Goal: Communication & Community: Ask a question

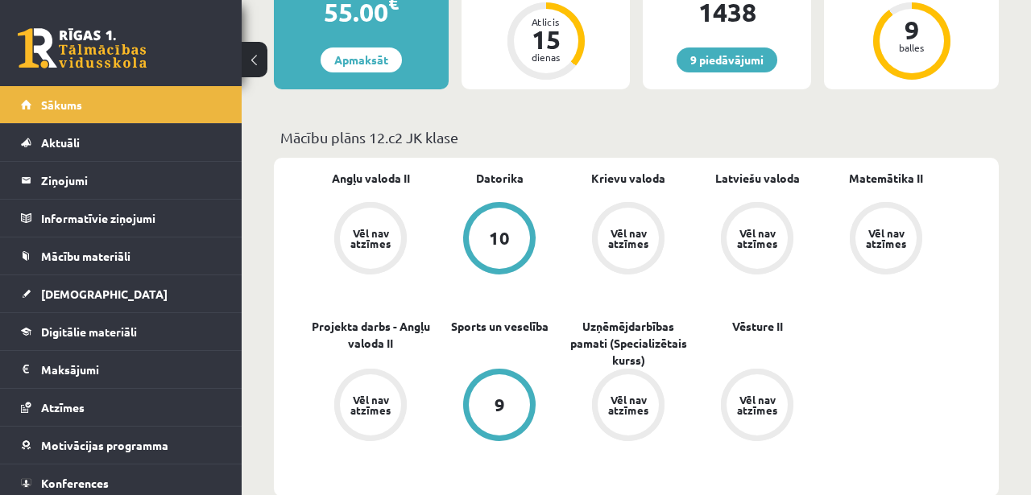
scroll to position [380, 0]
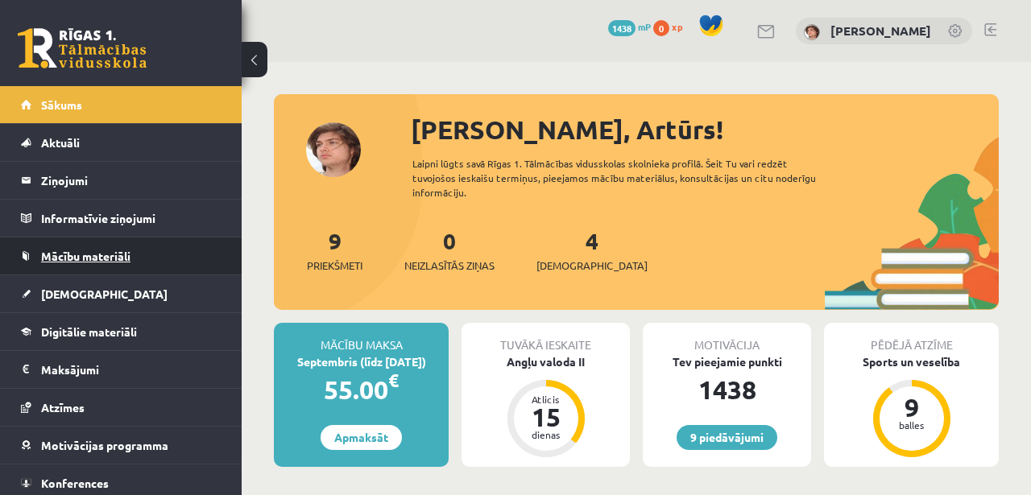
click at [147, 266] on link "Mācību materiāli" at bounding box center [121, 255] width 200 height 37
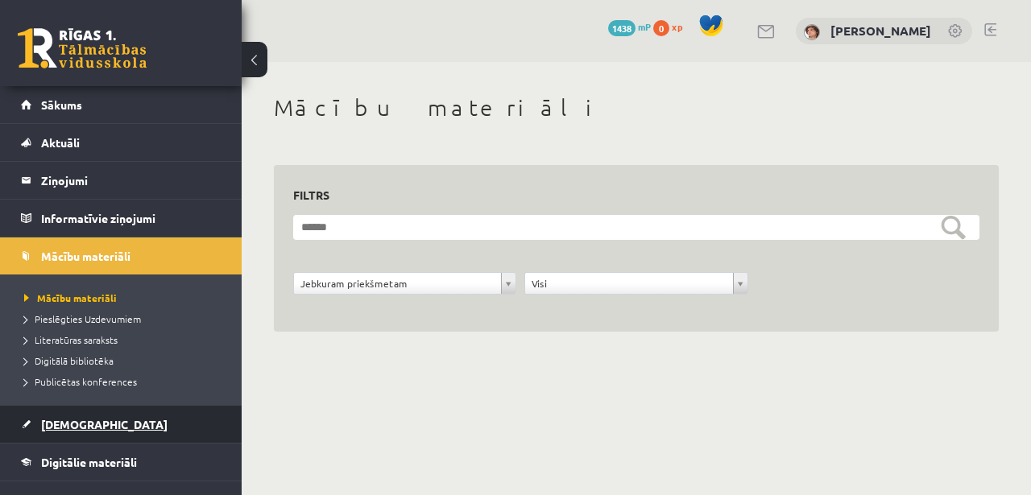
click at [122, 440] on link "[DEMOGRAPHIC_DATA]" at bounding box center [121, 424] width 200 height 37
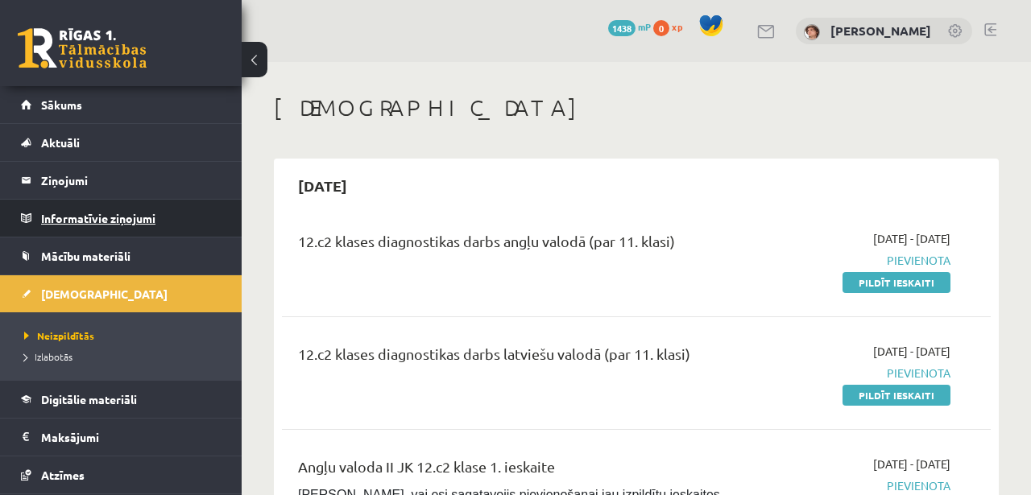
click at [143, 208] on legend "Informatīvie ziņojumi 0" at bounding box center [131, 218] width 180 height 37
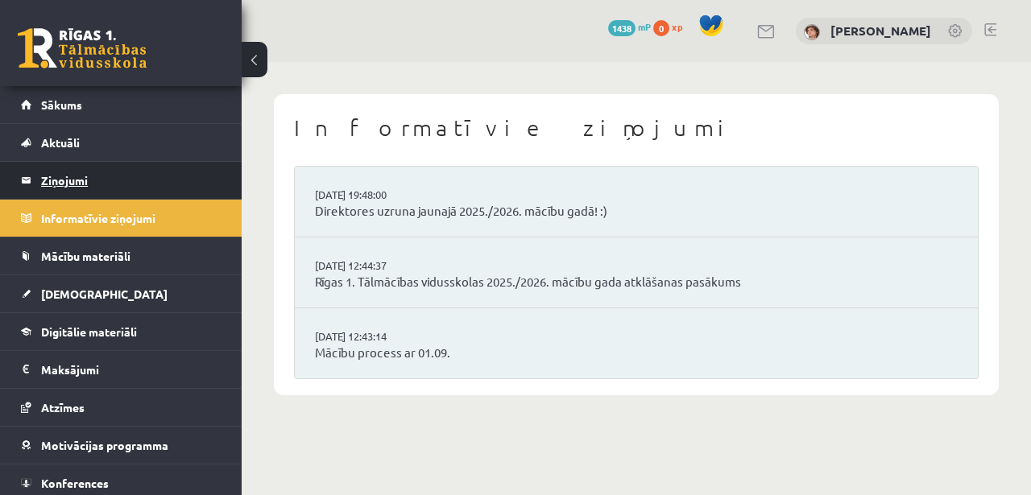
click at [110, 185] on legend "Ziņojumi 0" at bounding box center [131, 180] width 180 height 37
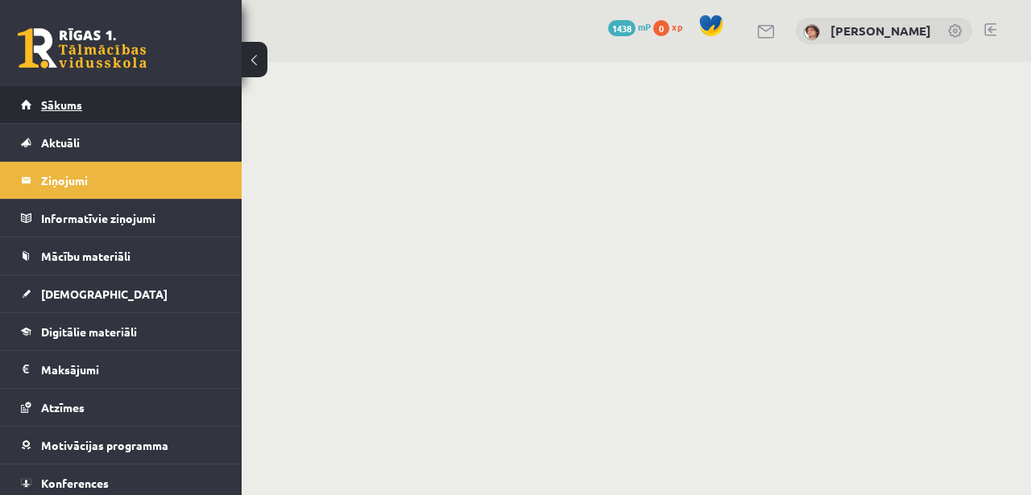
click at [117, 122] on link "Sākums" at bounding box center [121, 104] width 200 height 37
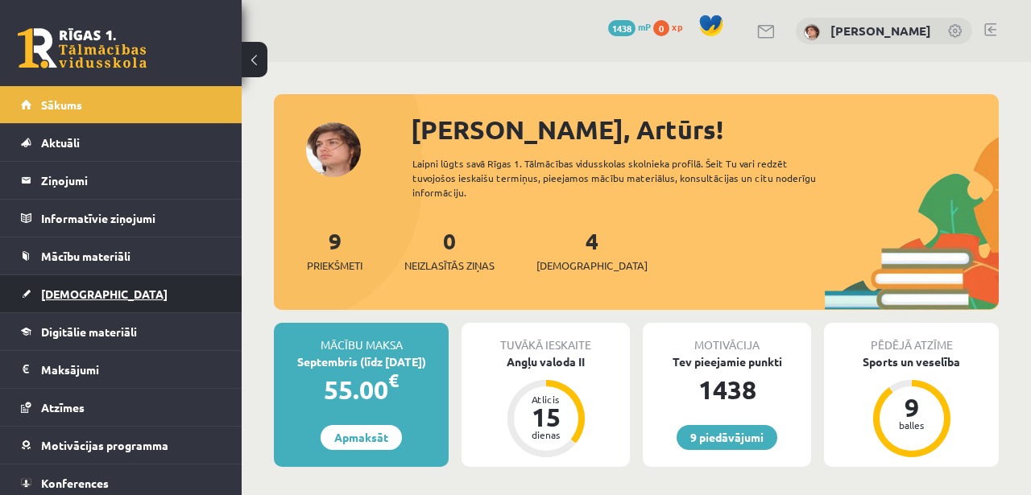
click at [132, 296] on link "[DEMOGRAPHIC_DATA]" at bounding box center [121, 293] width 200 height 37
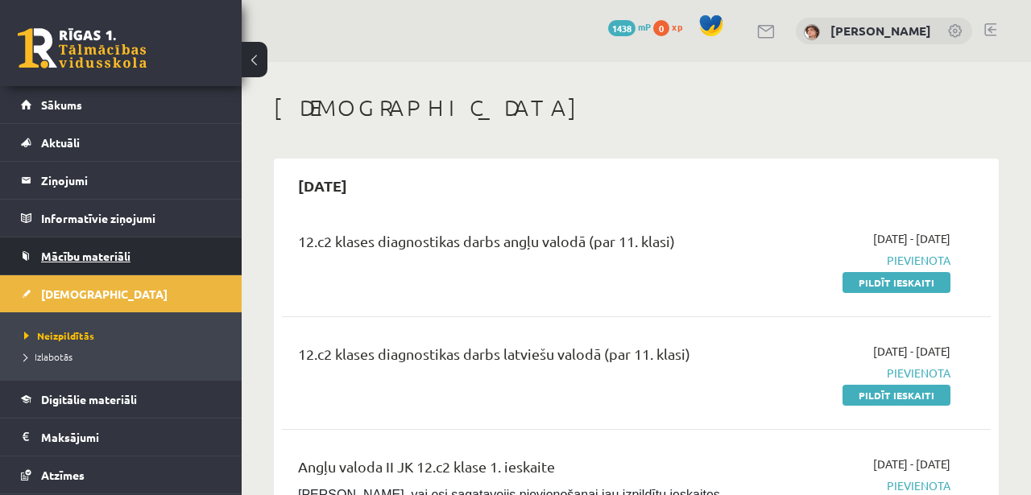
click at [111, 246] on link "Mācību materiāli" at bounding box center [121, 255] width 200 height 37
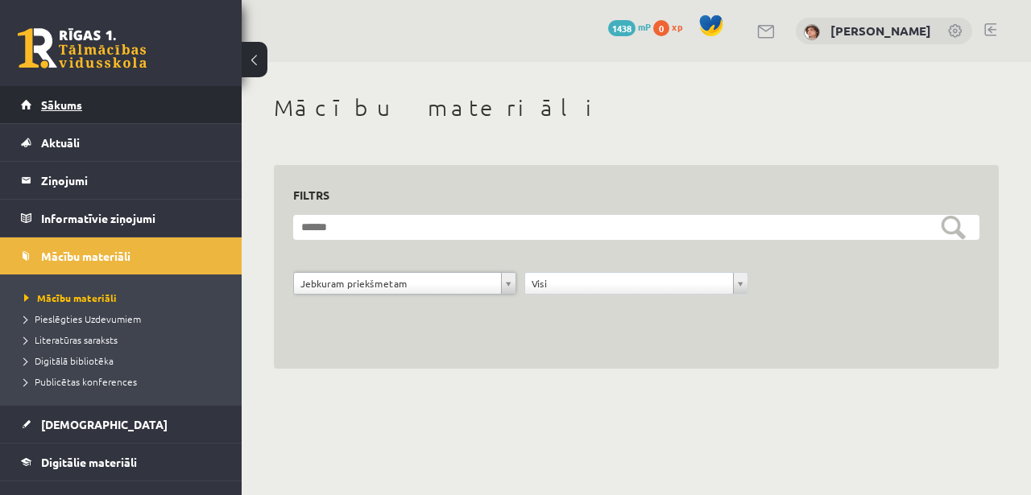
click at [93, 98] on link "Sākums" at bounding box center [121, 104] width 200 height 37
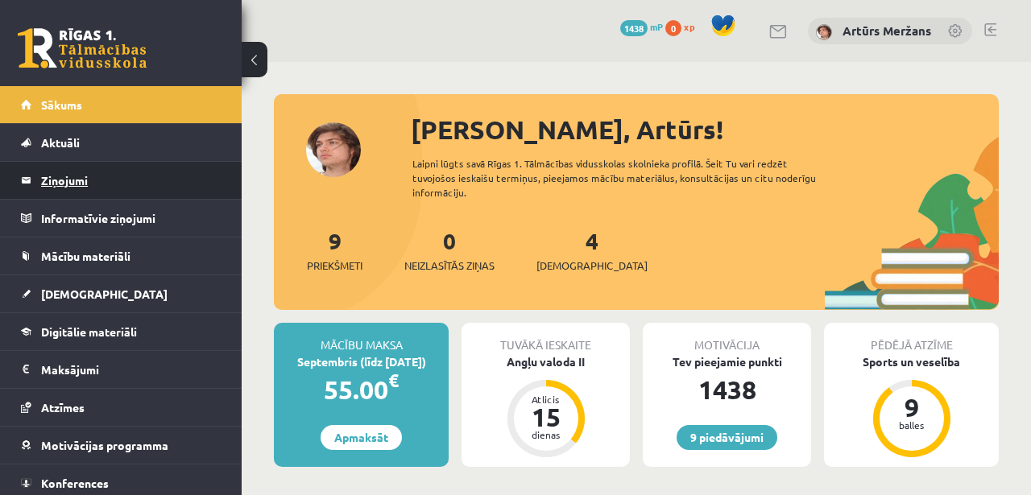
click at [88, 180] on legend "Ziņojumi 0" at bounding box center [131, 180] width 180 height 37
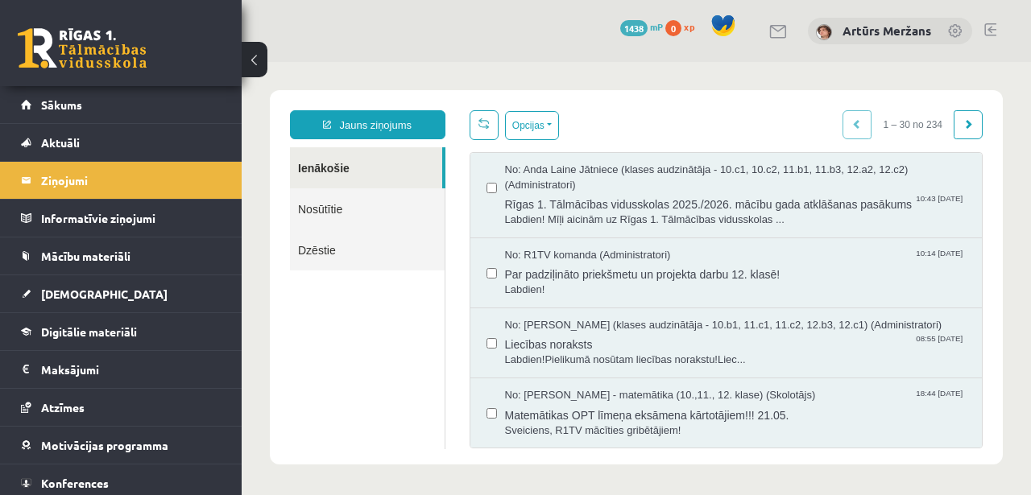
click at [339, 221] on link "Nosūtītie" at bounding box center [367, 208] width 155 height 41
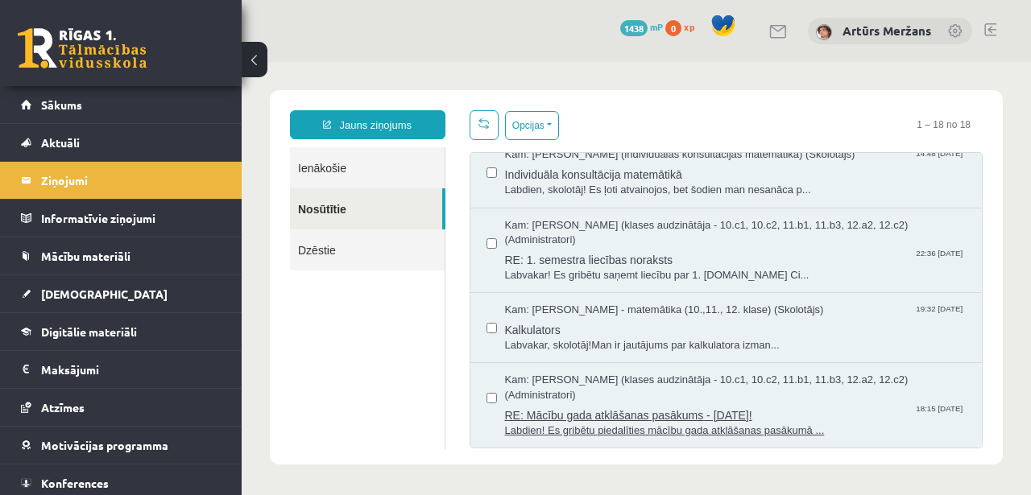
scroll to position [1203, 0]
click at [655, 406] on span "RE: Mācību gada atklāšanas pasākums - [DATE]!" at bounding box center [735, 413] width 461 height 20
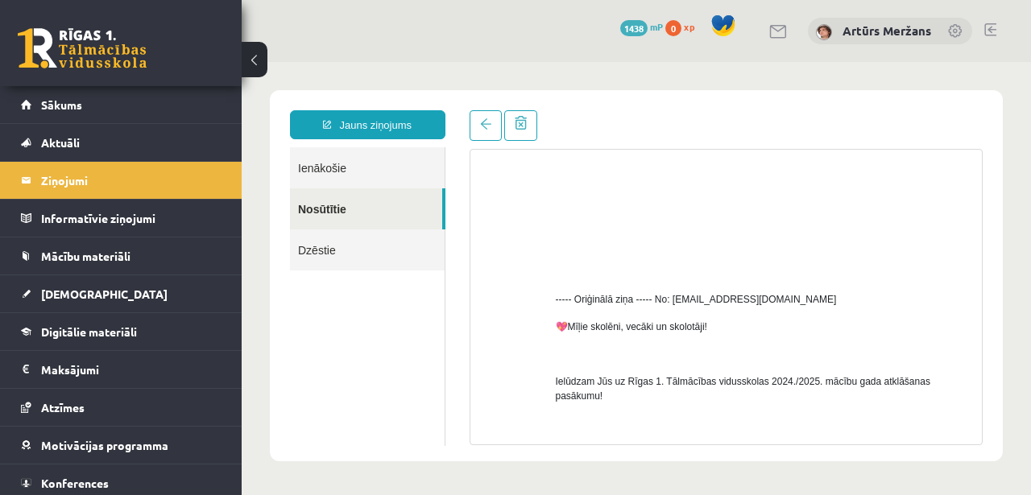
scroll to position [0, 0]
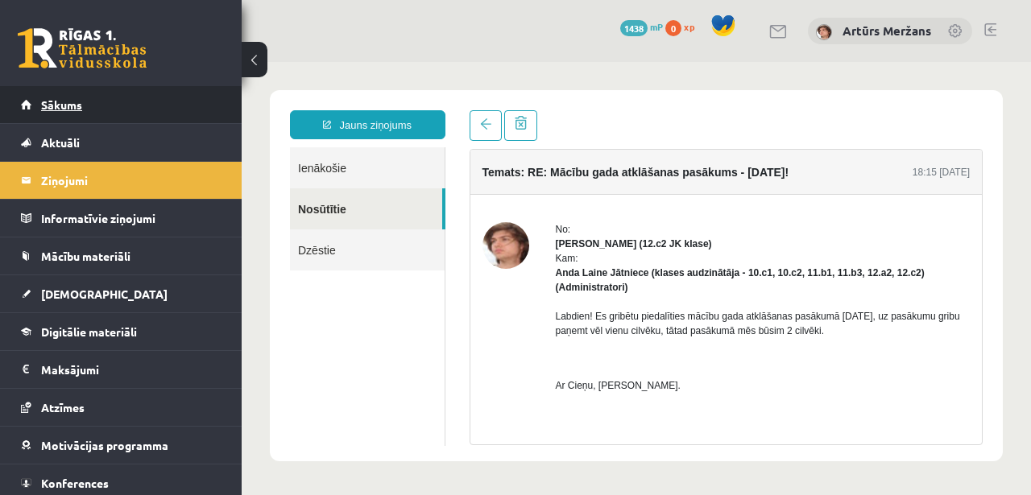
click at [107, 111] on link "Sākums" at bounding box center [121, 104] width 200 height 37
